Goal: Communication & Community: Answer question/provide support

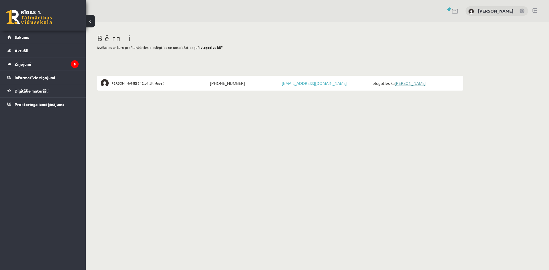
click at [415, 83] on link "[PERSON_NAME]" at bounding box center [410, 83] width 31 height 5
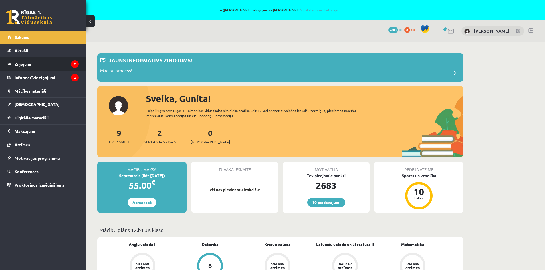
click at [73, 62] on icon "2" at bounding box center [75, 64] width 8 height 8
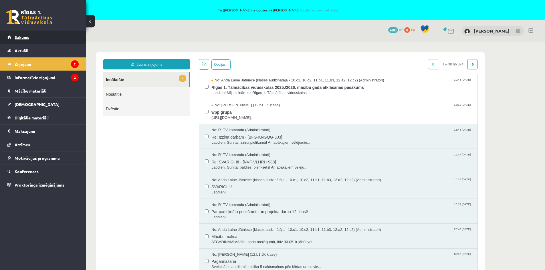
click at [16, 38] on span "Sākums" at bounding box center [22, 37] width 15 height 5
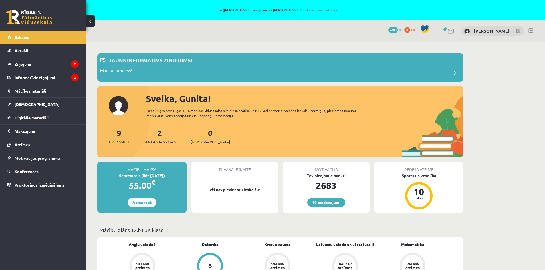
click at [323, 11] on link "Atpakaļ uz savu lietotāju" at bounding box center [319, 10] width 39 height 5
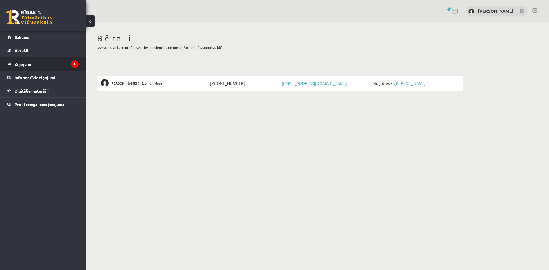
click at [34, 66] on legend "Ziņojumi 9" at bounding box center [47, 64] width 64 height 13
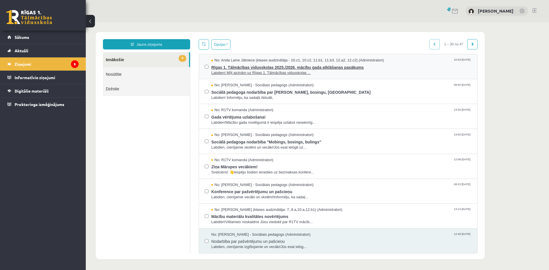
click at [277, 69] on span "Rīgas 1. Tālmācības vidusskolas 2025./2026. mācību gada atklāšanas pasākums" at bounding box center [341, 66] width 260 height 7
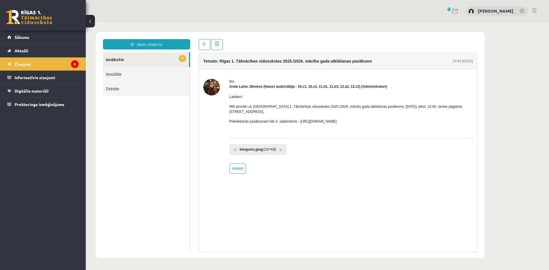
click at [254, 147] on b "Ielugums.jpeg" at bounding box center [251, 149] width 23 height 5
click at [279, 148] on link at bounding box center [280, 150] width 3 height 4
click at [25, 36] on span "Sākums" at bounding box center [22, 37] width 15 height 5
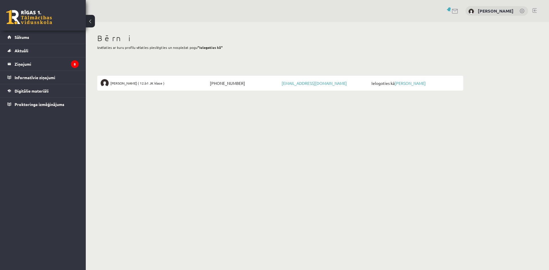
click at [536, 9] on link at bounding box center [535, 10] width 4 height 5
